Goal: Find specific page/section: Find specific page/section

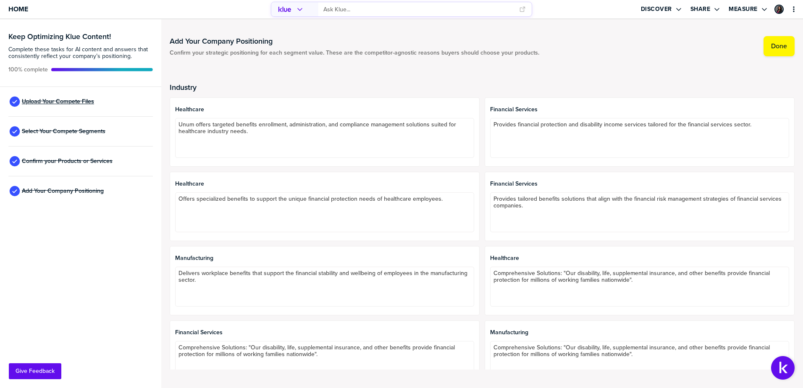
click at [53, 103] on span "Upload Your Compete Files" at bounding box center [58, 101] width 72 height 7
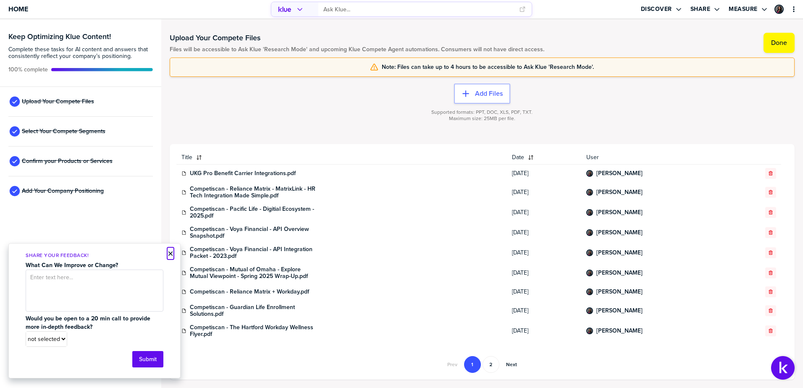
click at [171, 255] on button "×" at bounding box center [171, 254] width 6 height 10
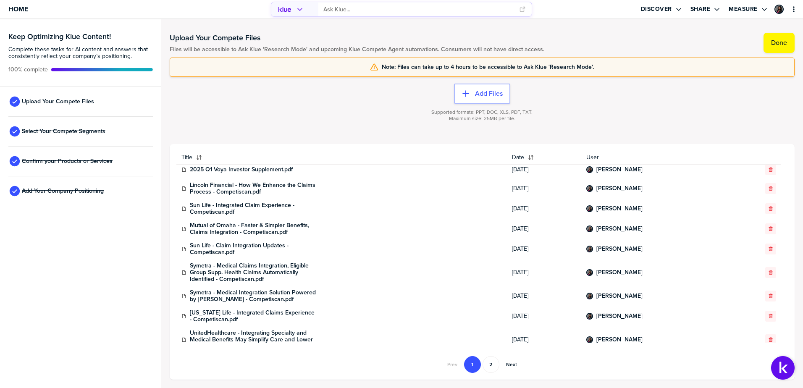
scroll to position [324, 0]
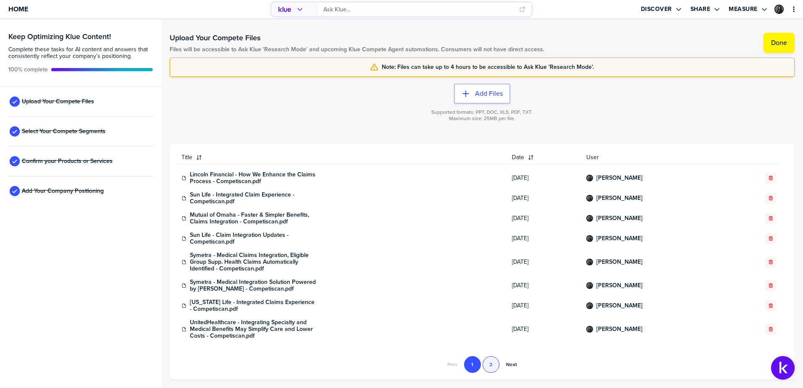
click at [498, 362] on button "2" at bounding box center [490, 364] width 17 height 17
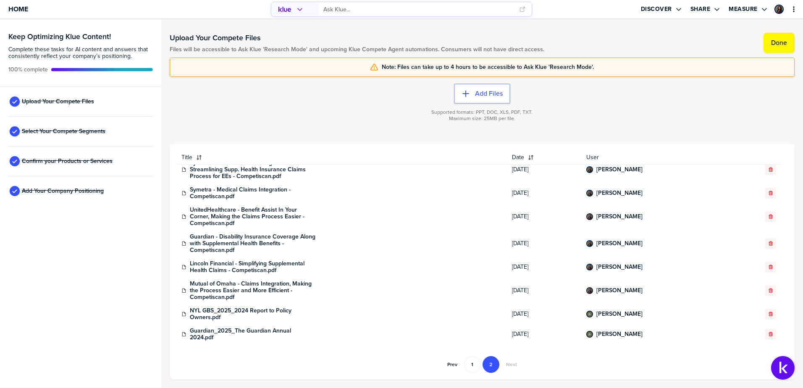
scroll to position [0, 0]
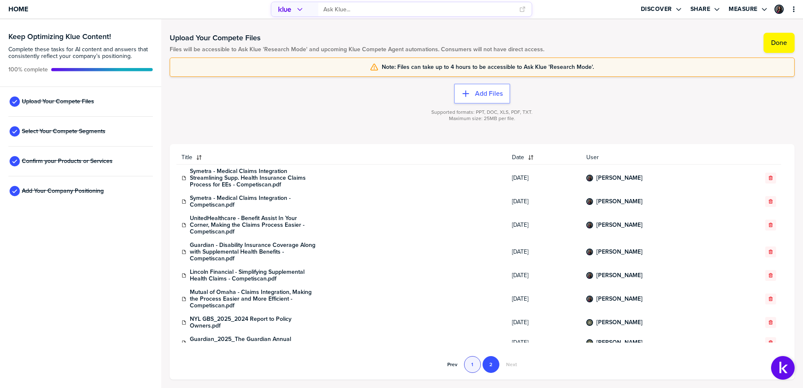
click at [476, 365] on button "1" at bounding box center [472, 364] width 17 height 17
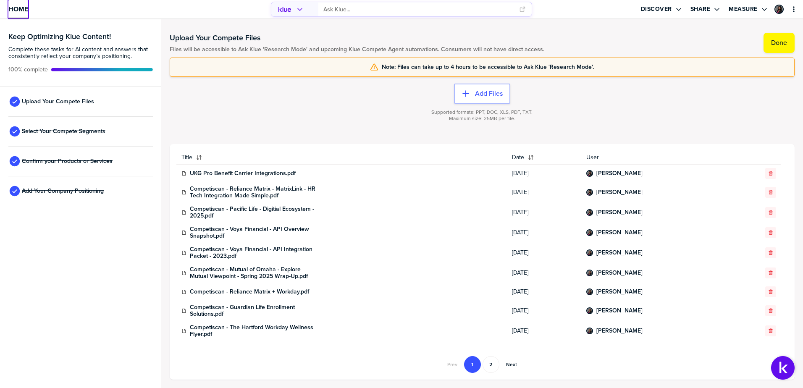
click at [26, 9] on span "Home" at bounding box center [18, 8] width 20 height 7
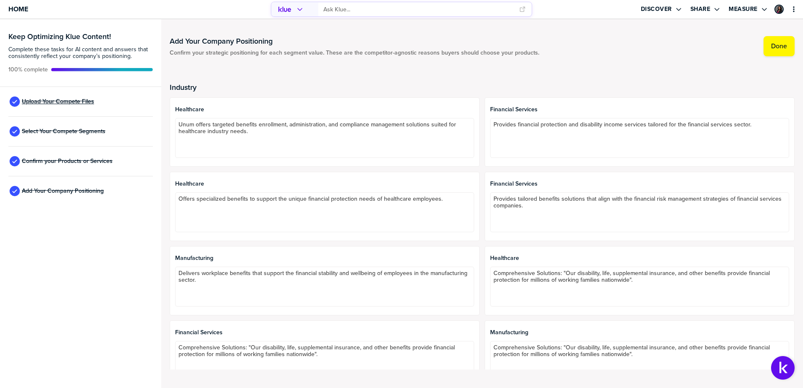
click at [58, 103] on span "Upload Your Compete Files" at bounding box center [58, 101] width 72 height 7
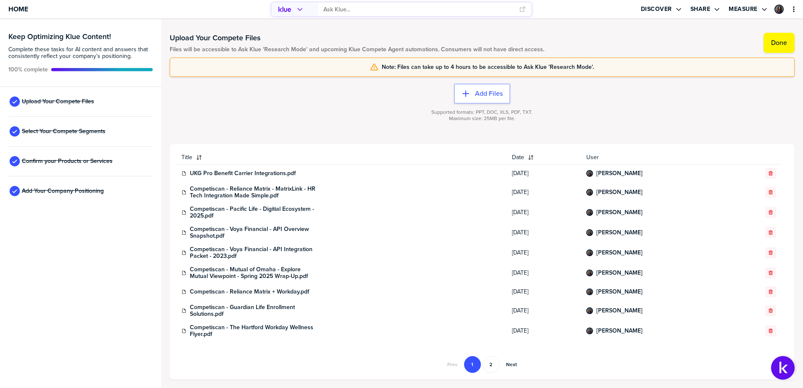
click at [333, 30] on div "Upload Your Compete Files Files will be accessible to Ask Klue 'Research Mode' …" at bounding box center [482, 204] width 625 height 352
click at [676, 13] on button "Discover" at bounding box center [661, 9] width 43 height 18
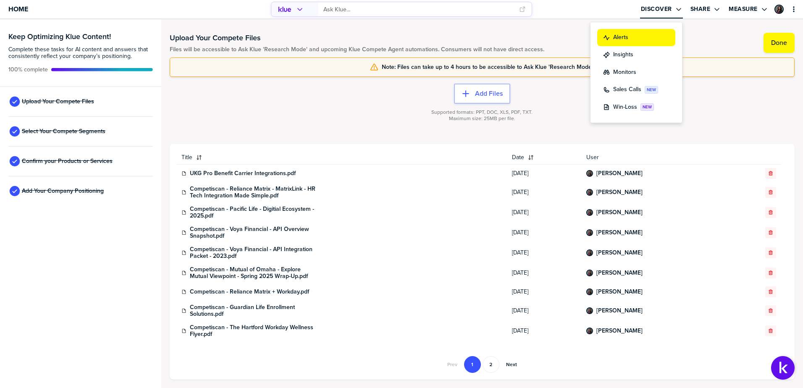
click at [636, 32] on button "Alerts" at bounding box center [636, 37] width 78 height 17
